Goal: Transaction & Acquisition: Obtain resource

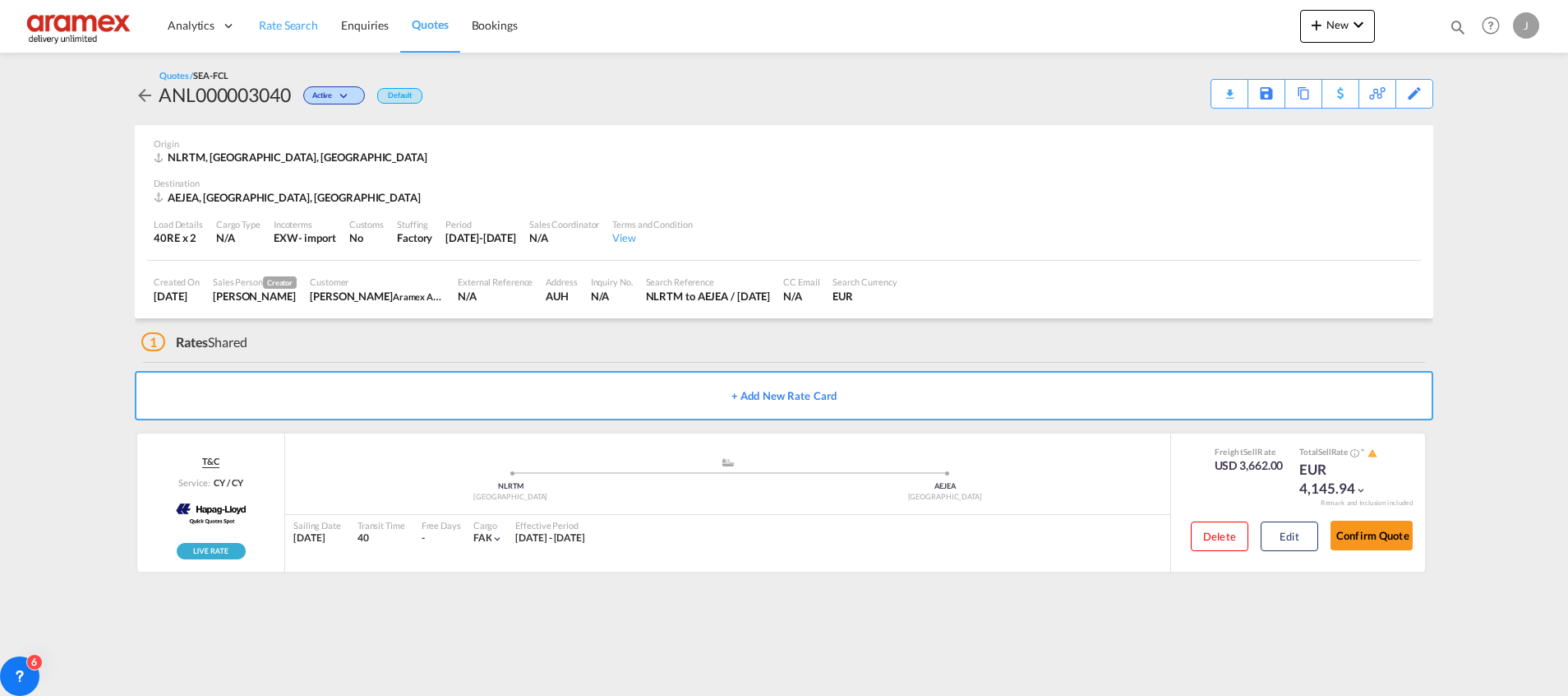
click at [298, 29] on span "Rate Search" at bounding box center [288, 25] width 59 height 14
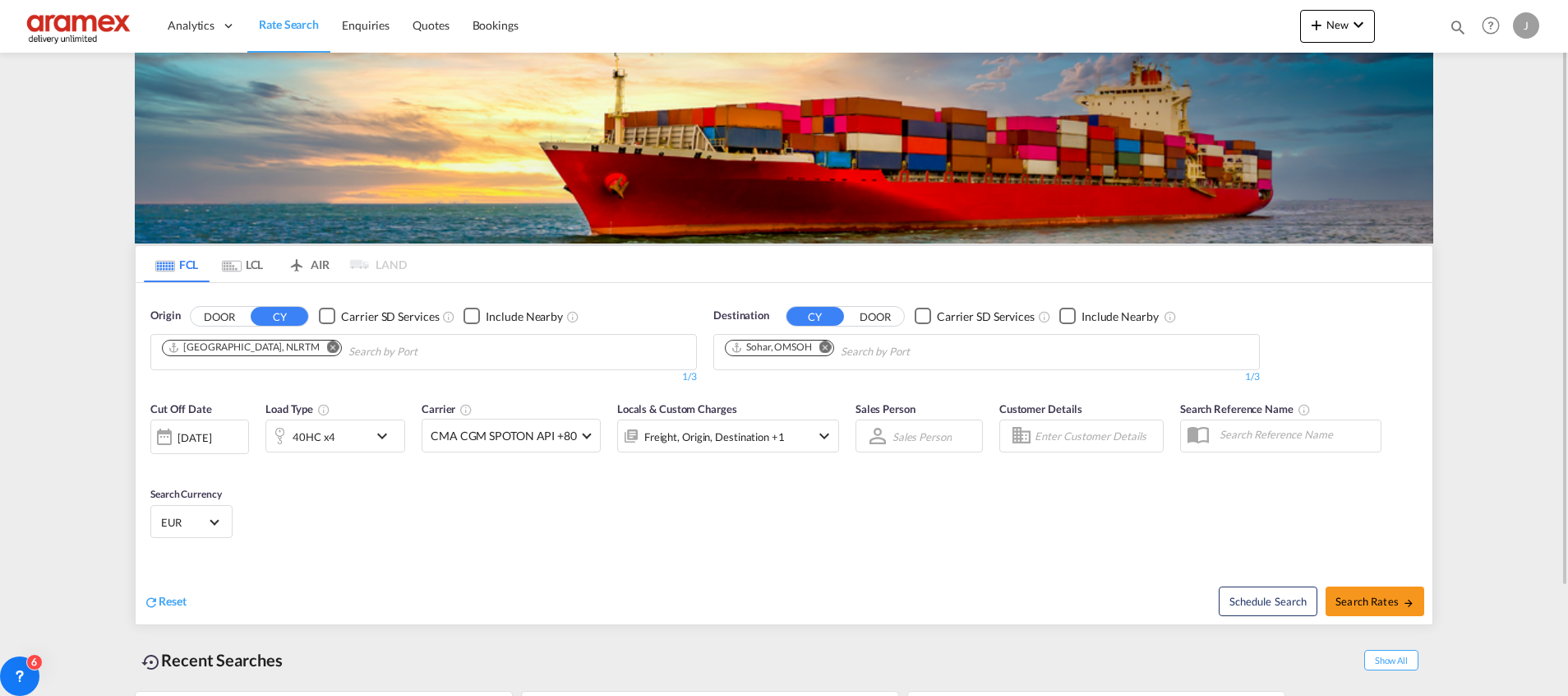
click at [179, 265] on md-tab-item "FCL" at bounding box center [176, 264] width 66 height 36
click at [822, 348] on md-icon "Remove" at bounding box center [825, 346] width 13 height 13
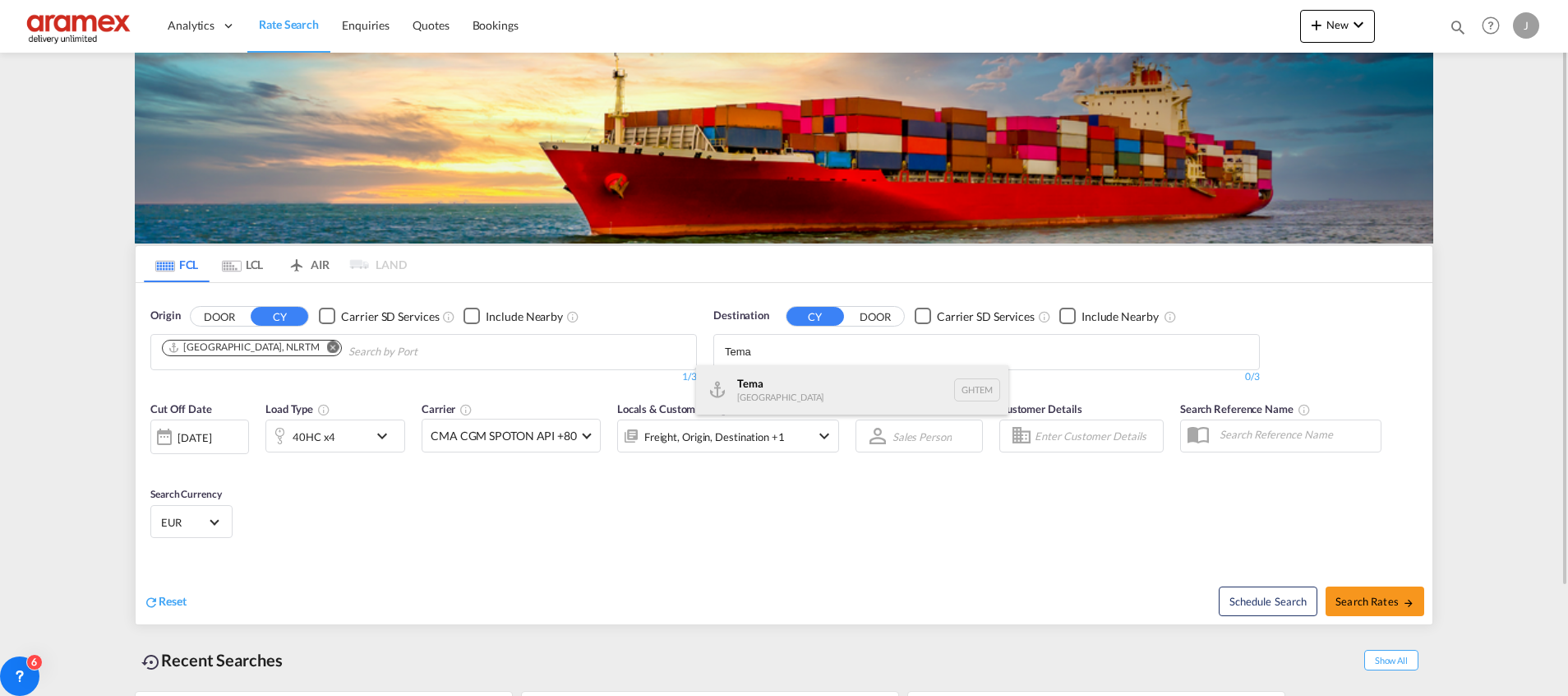
type input "Tema"
click at [812, 397] on div "Tema [GEOGRAPHIC_DATA] [GEOGRAPHIC_DATA]" at bounding box center [852, 389] width 312 height 49
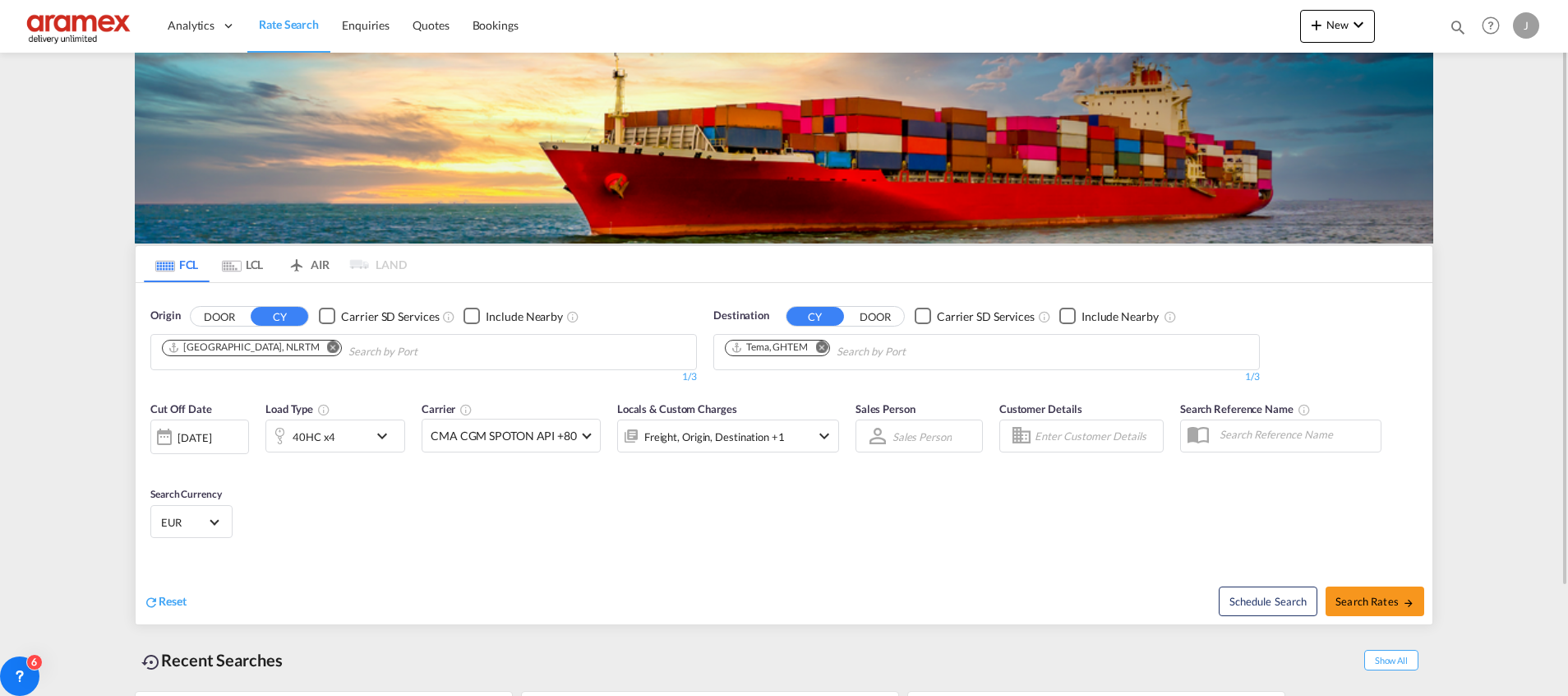
click at [335, 447] on div "40HC x4" at bounding box center [317, 436] width 102 height 33
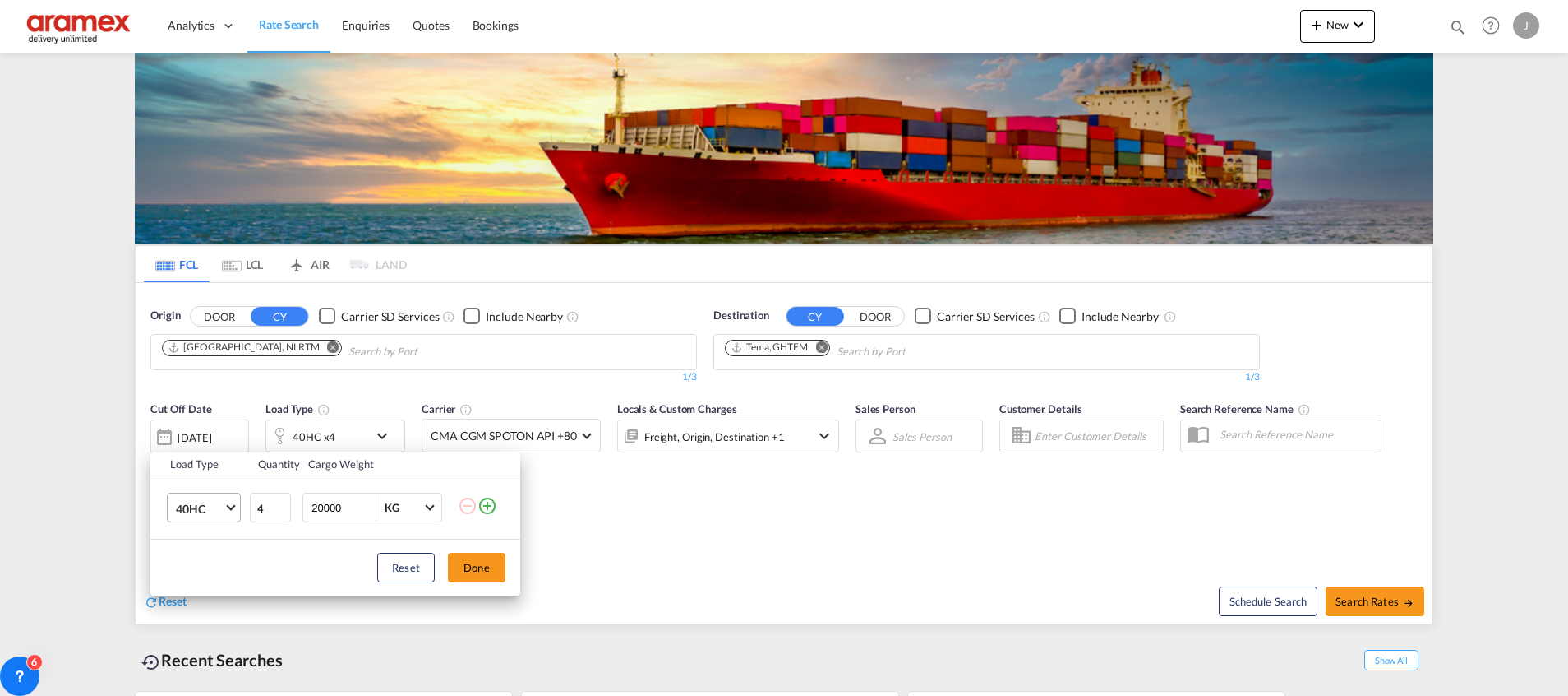
click at [229, 515] on md-select-value "40HC" at bounding box center [207, 507] width 66 height 28
click at [208, 430] on md-option "20GP" at bounding box center [219, 429] width 112 height 39
click at [466, 562] on button "Done" at bounding box center [476, 567] width 58 height 29
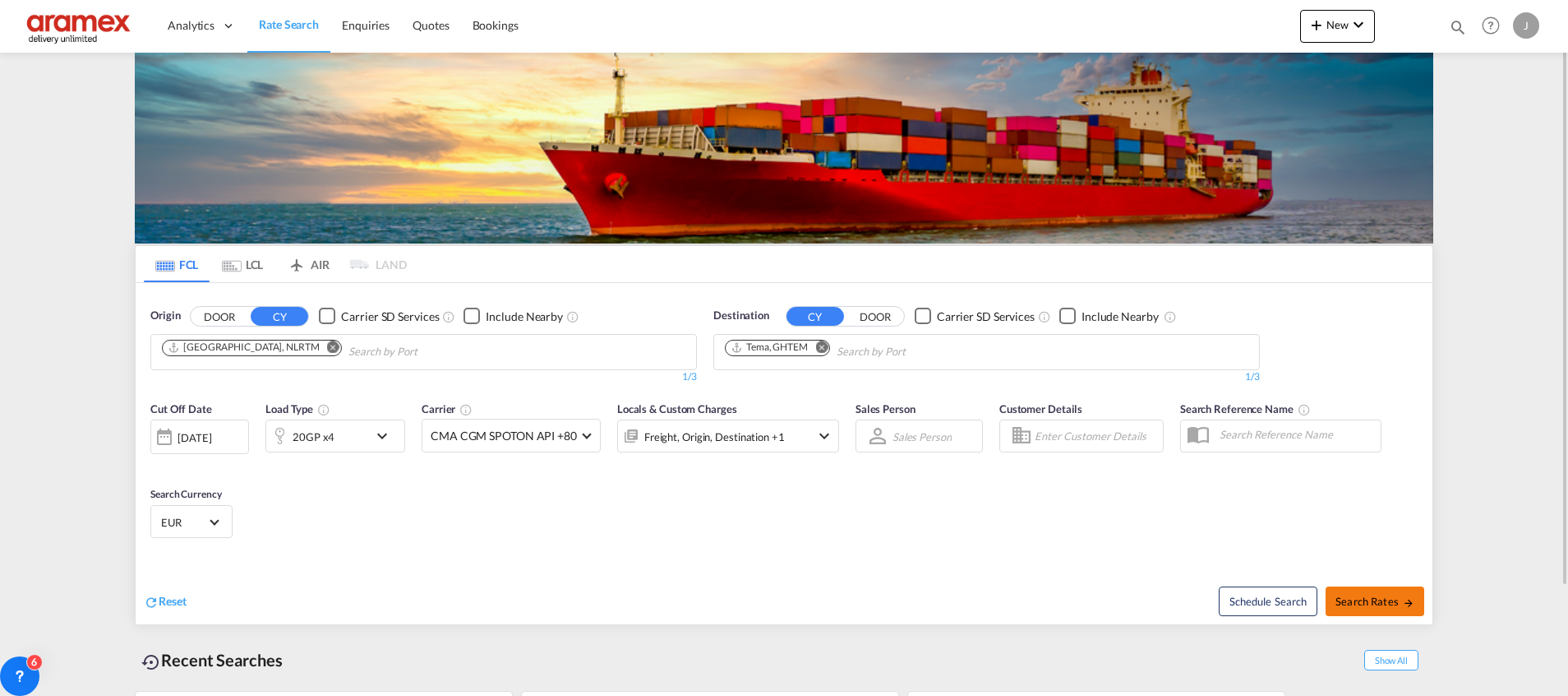
click at [1358, 598] on span "Search Rates" at bounding box center [1375, 601] width 79 height 13
type input "NLRTM to GHTEM / [DATE]"
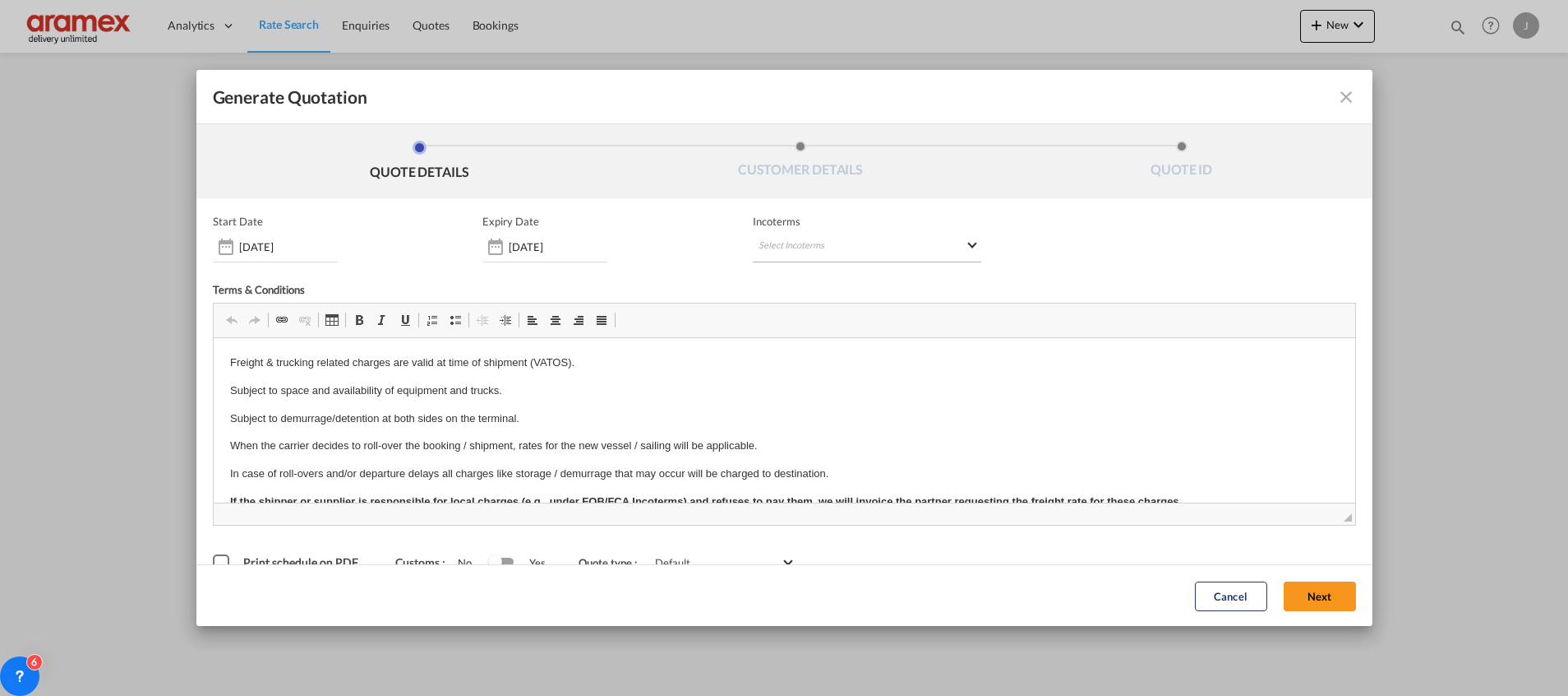
click at [810, 241] on md-select "Select Incoterms EXW - import Ex Works CIP - import Carriage and Insurance Paid…" at bounding box center [867, 247] width 229 height 29
click at [794, 288] on input "search" at bounding box center [831, 281] width 152 height 15
type input "exw"
click at [799, 313] on div "EXW - import" at bounding box center [837, 310] width 156 height 13
click at [1310, 591] on button "Next" at bounding box center [1319, 595] width 73 height 29
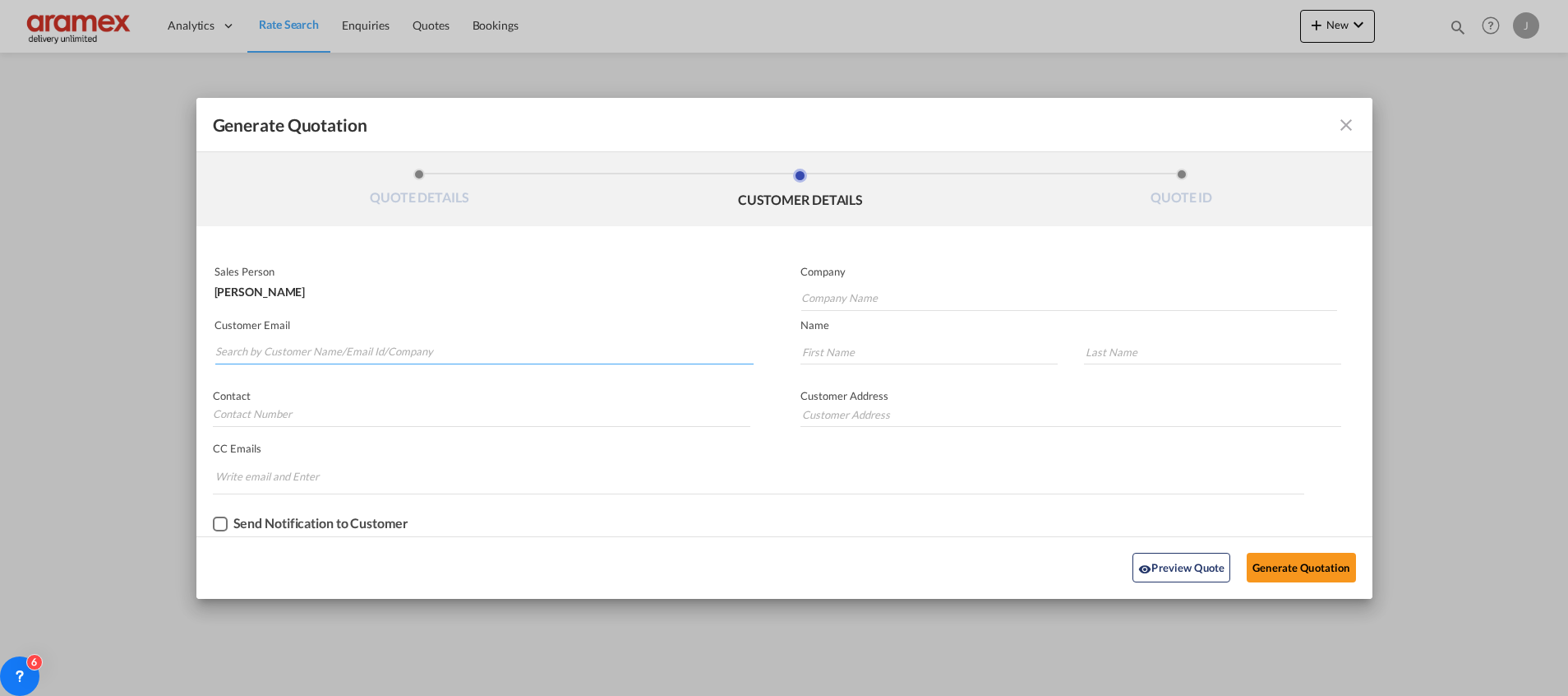
click at [264, 347] on input "Search by Customer Name/Email Id/Company" at bounding box center [484, 352] width 538 height 25
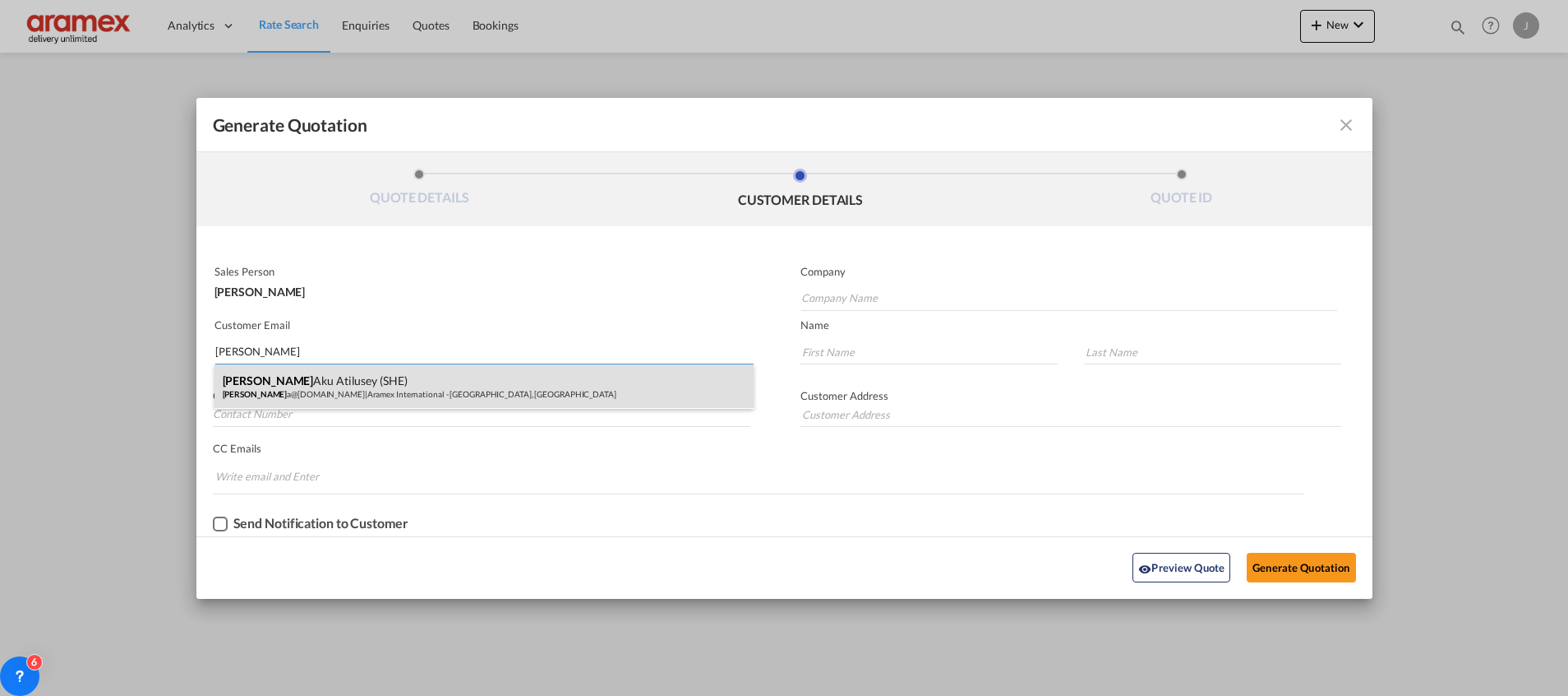
type input "[PERSON_NAME]"
click at [264, 398] on div "[PERSON_NAME] Aku Atilusey (SHE) [PERSON_NAME] a@[DOMAIN_NAME] | Aramex Interna…" at bounding box center [484, 386] width 539 height 44
type input "Aramex International - [GEOGRAPHIC_DATA], [GEOGRAPHIC_DATA]"
type input "[EMAIL_ADDRESS][DOMAIN_NAME]"
type input "[PERSON_NAME]"
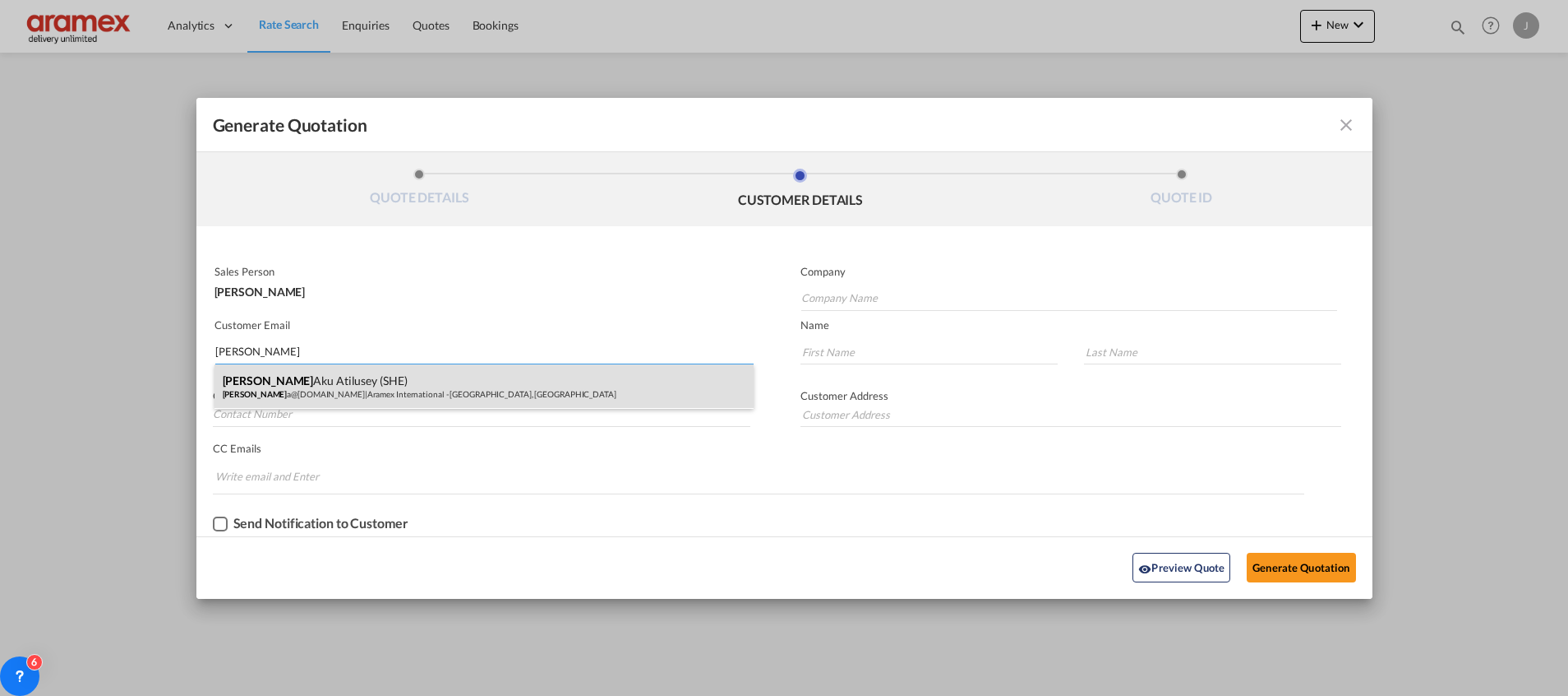
type input "Aku Atilusey (SHE)"
type input "[GEOGRAPHIC_DATA]"
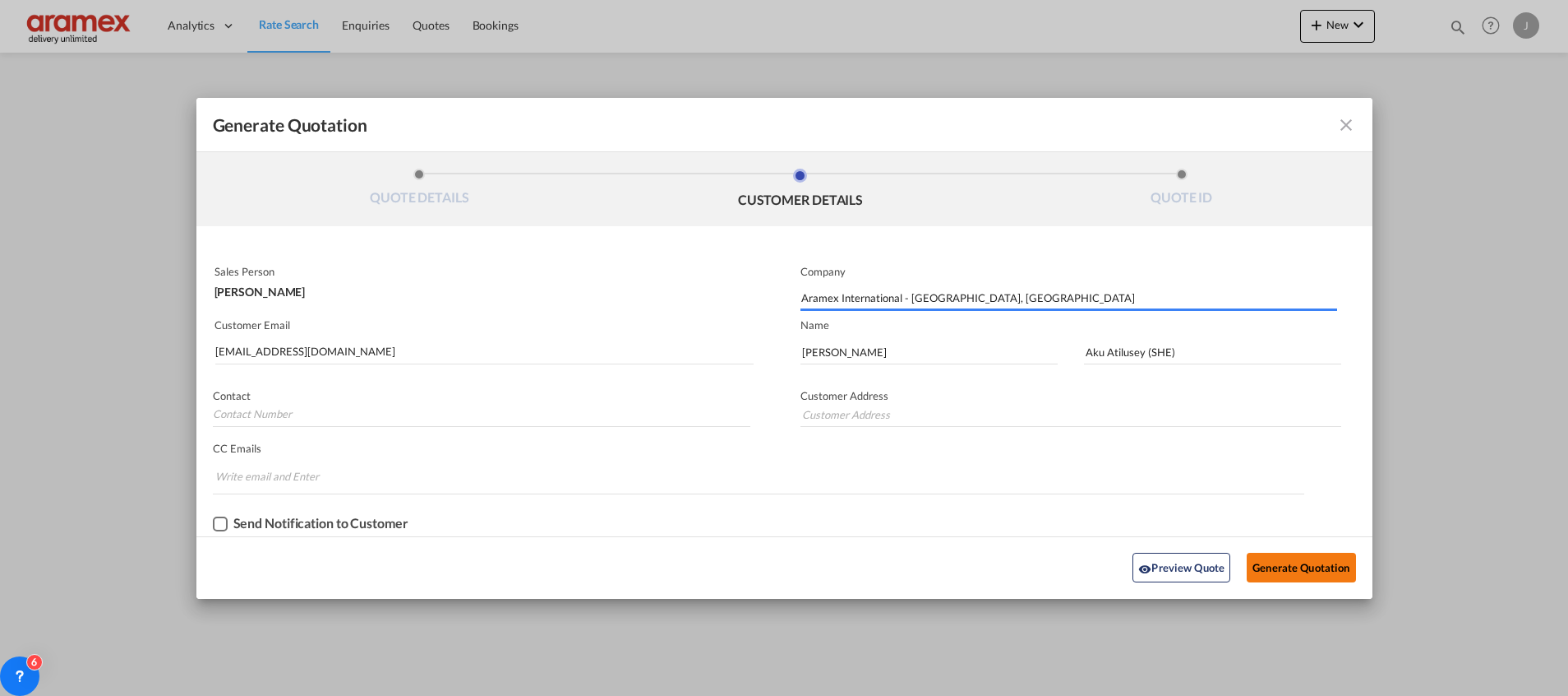
click at [1268, 563] on button "Generate Quotation" at bounding box center [1301, 567] width 108 height 29
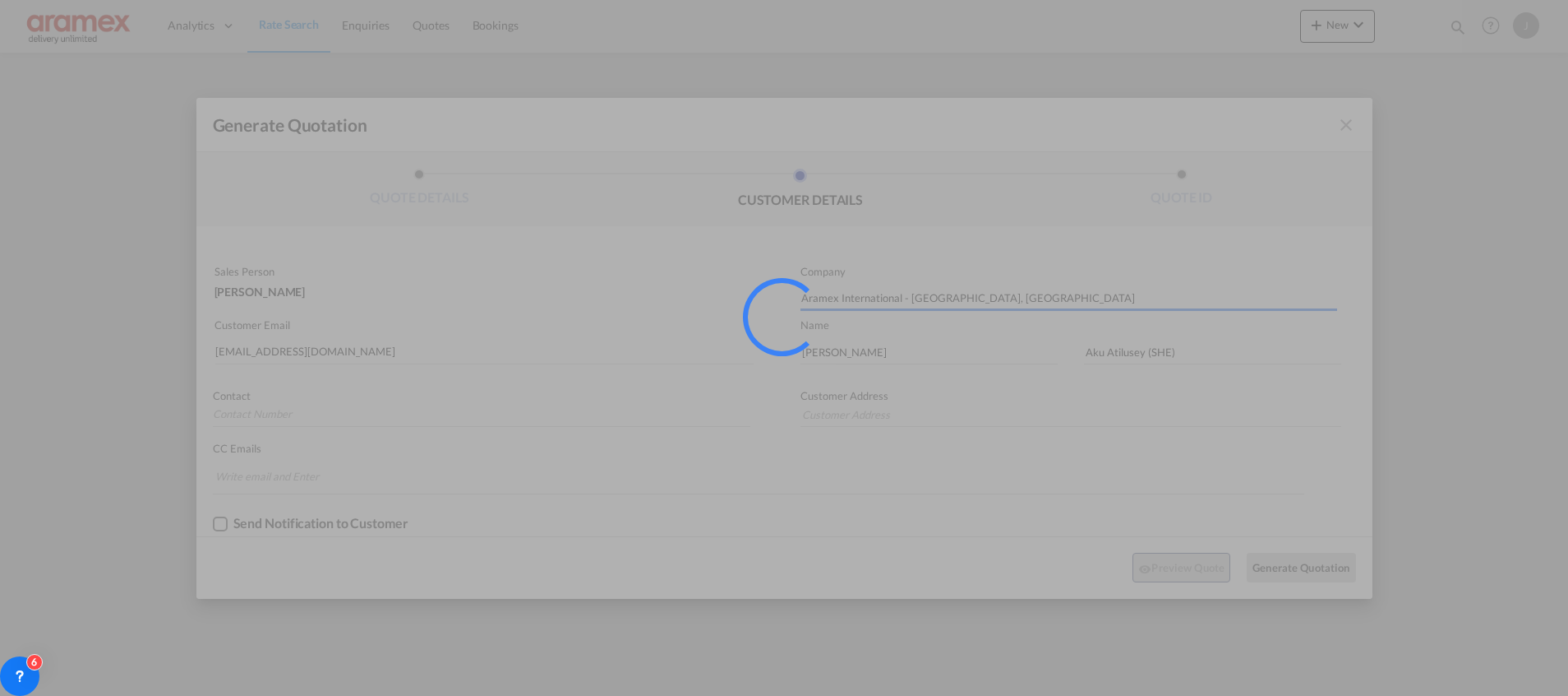
type input "[GEOGRAPHIC_DATA]"
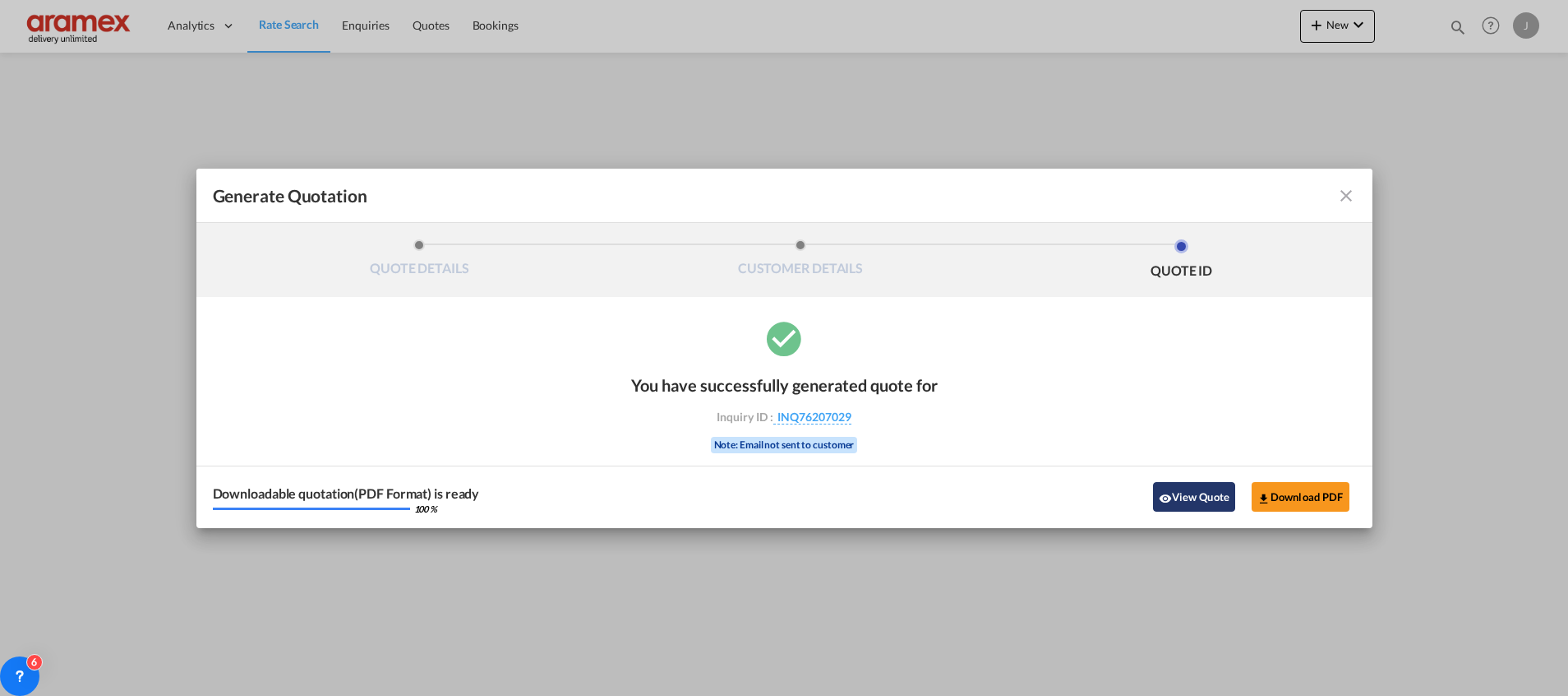
click at [1177, 494] on button "View Quote" at bounding box center [1194, 496] width 83 height 29
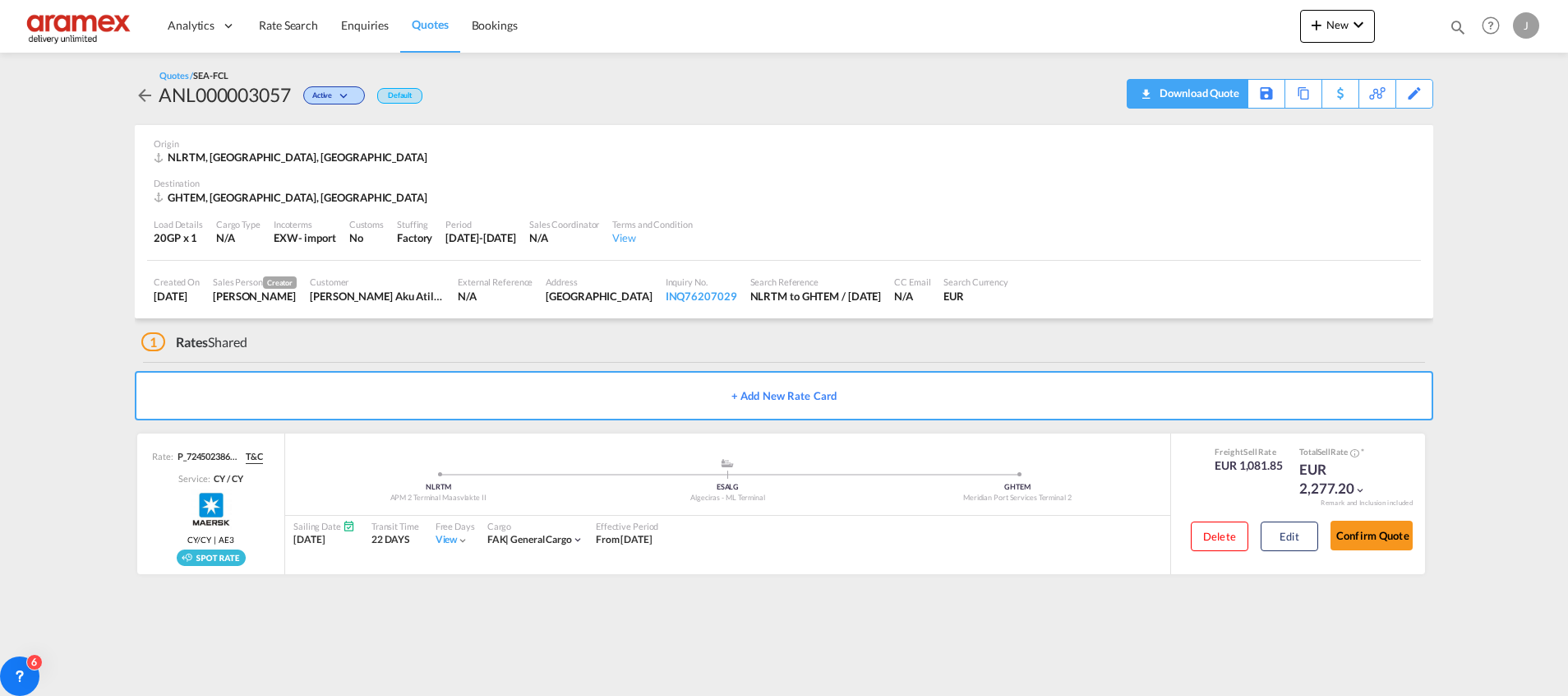
click at [1200, 89] on div "Download Quote" at bounding box center [1197, 93] width 84 height 27
